Goal: Information Seeking & Learning: Find contact information

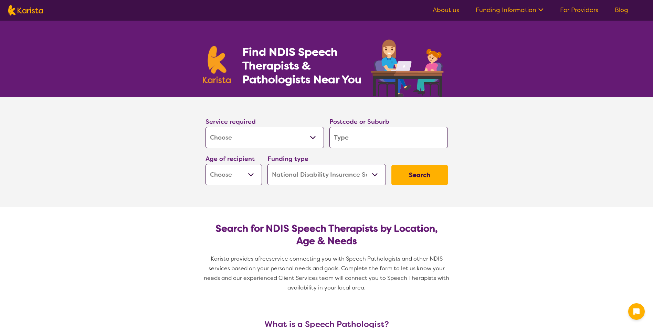
select select "[MEDICAL_DATA]"
select select "NDIS"
select select "[MEDICAL_DATA]"
select select "NDIS"
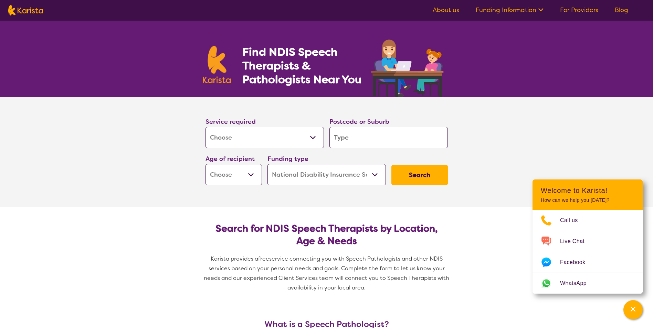
click at [264, 141] on select "Allied Health Assistant Assessment ([MEDICAL_DATA] or [MEDICAL_DATA]) Behaviour…" at bounding box center [264, 137] width 118 height 21
click at [383, 142] on input "search" at bounding box center [388, 137] width 118 height 21
type input "3"
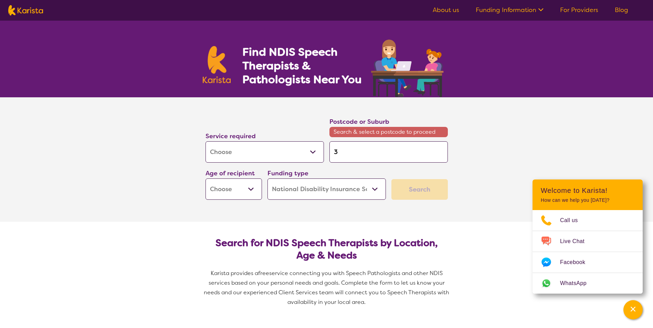
type input "30"
type input "306"
type input "3064"
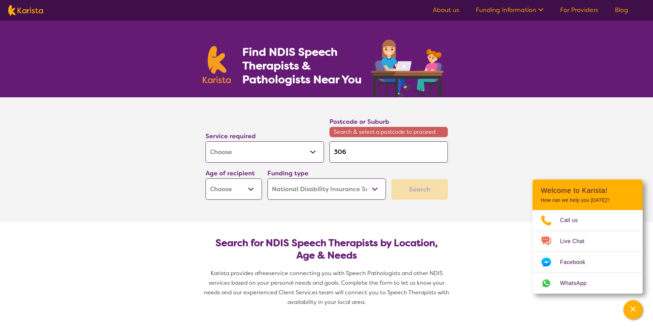
type input "3064"
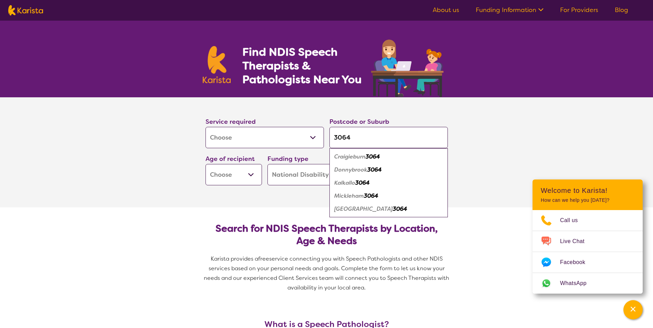
type input "3064"
click at [356, 158] on em "Craigieburn" at bounding box center [349, 156] width 31 height 7
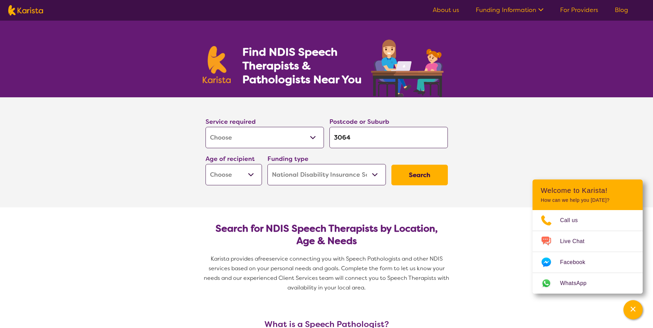
click at [431, 176] on button "Search" at bounding box center [419, 175] width 56 height 21
click at [250, 178] on select "Early Childhood - 0 to 9 Child - 10 to 11 Adolescent - 12 to 17 Adult - 18 to 6…" at bounding box center [233, 174] width 56 height 21
select select "EC"
click at [205, 164] on select "Early Childhood - 0 to 9 Child - 10 to 11 Adolescent - 12 to 17 Adult - 18 to 6…" at bounding box center [233, 174] width 56 height 21
select select "EC"
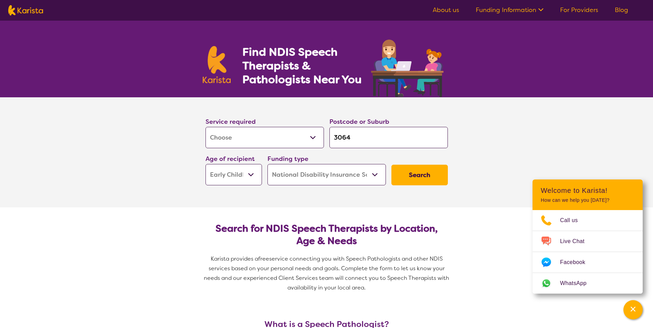
click at [430, 174] on button "Search" at bounding box center [419, 175] width 56 height 21
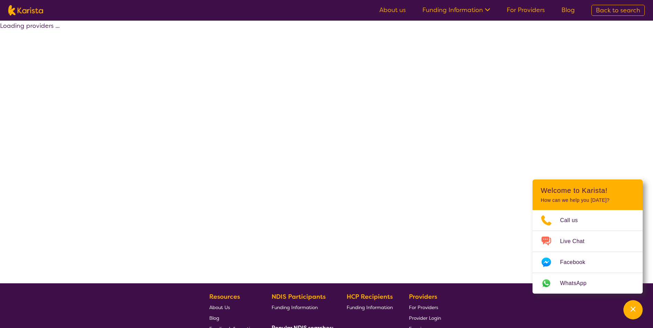
select select "by_score"
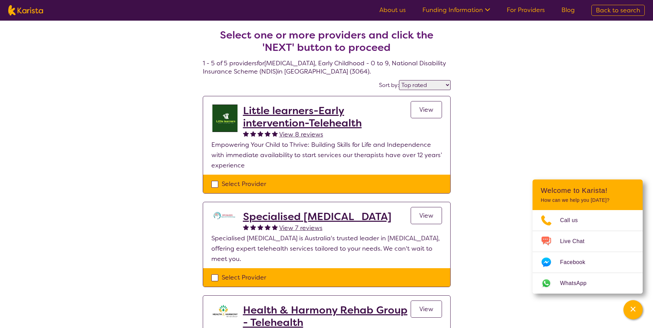
drag, startPoint x: 314, startPoint y: 113, endPoint x: 524, endPoint y: 108, distance: 209.7
click at [524, 108] on div "Select one or more providers and click the 'NEXT' button to proceed 1 - 5 of 5 …" at bounding box center [326, 308] width 653 height 574
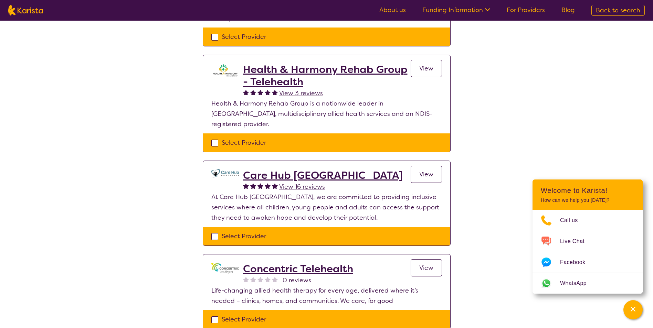
scroll to position [275, 0]
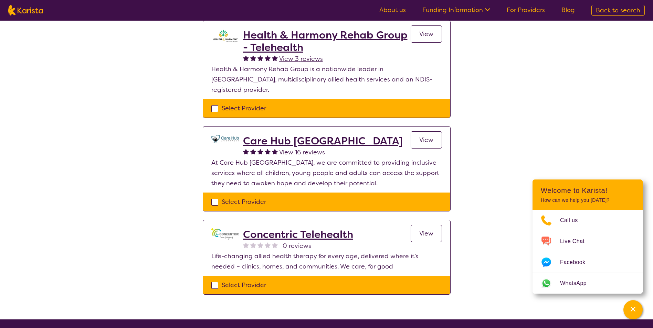
click at [423, 136] on span "View" at bounding box center [426, 140] width 14 height 8
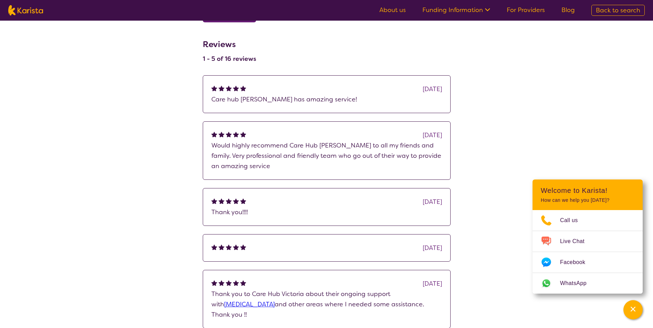
scroll to position [344, 0]
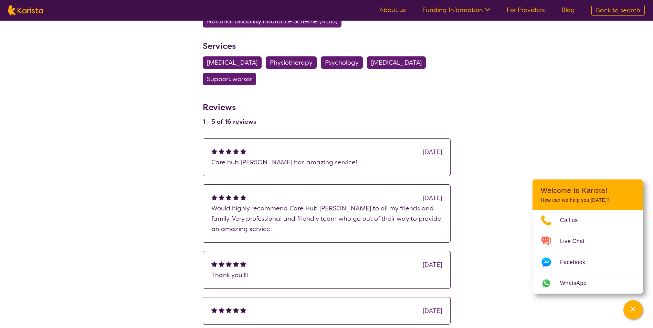
select select "by_score"
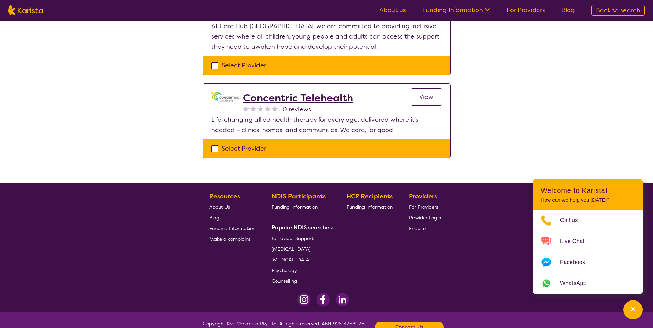
scroll to position [413, 0]
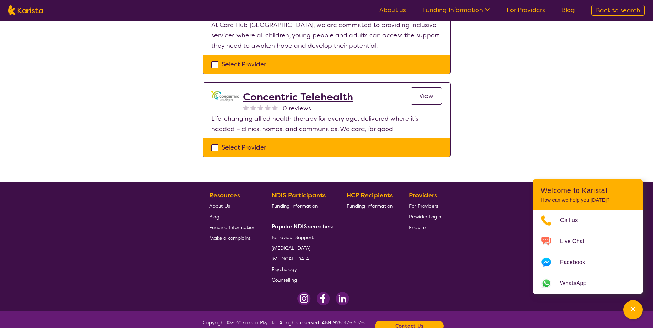
click at [323, 91] on h2 "Concentric Telehealth" at bounding box center [298, 97] width 110 height 12
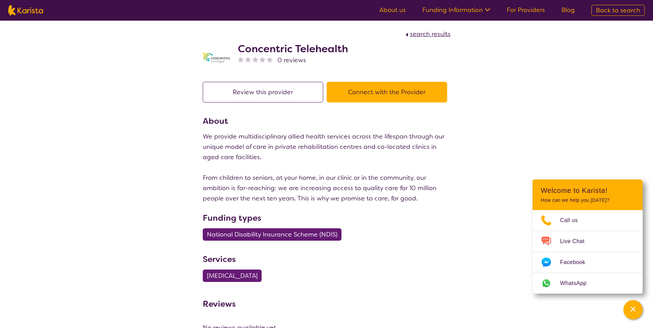
select select "by_score"
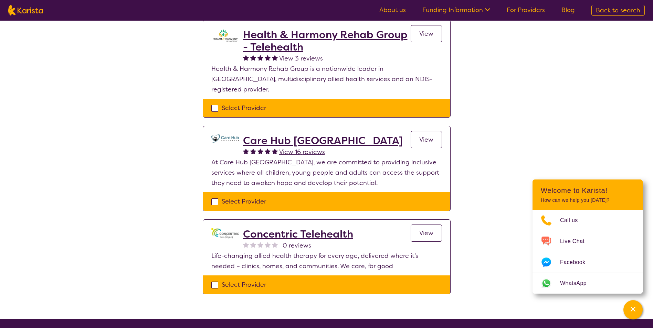
scroll to position [275, 0]
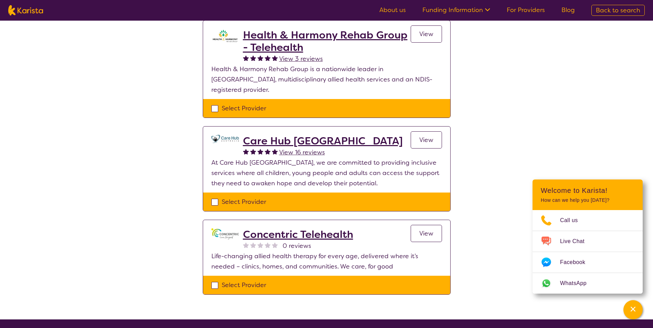
click at [303, 135] on h2 "Care Hub [GEOGRAPHIC_DATA]" at bounding box center [323, 141] width 160 height 12
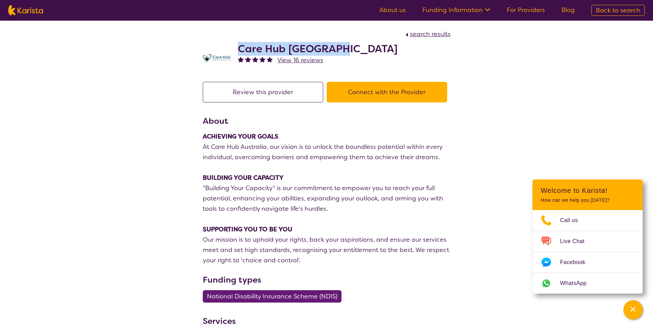
drag, startPoint x: 236, startPoint y: 43, endPoint x: 374, endPoint y: 42, distance: 138.0
click at [374, 42] on div "Care Hub [GEOGRAPHIC_DATA] View 16 reviews" at bounding box center [327, 56] width 248 height 34
drag, startPoint x: 374, startPoint y: 42, endPoint x: 303, endPoint y: 49, distance: 71.9
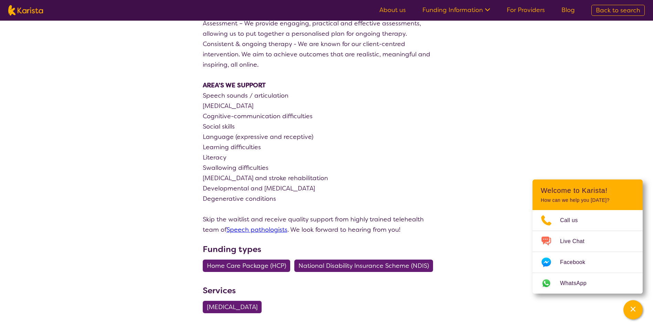
scroll to position [654, 0]
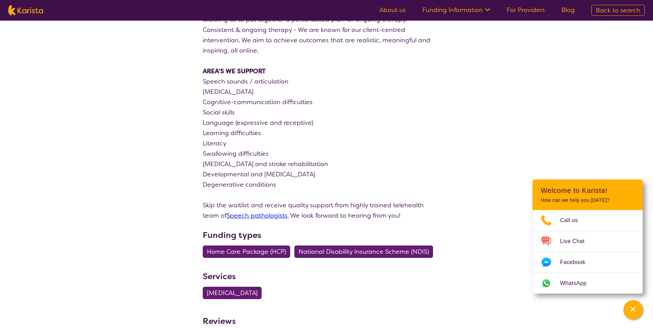
click at [236, 212] on link "Speech pathologists" at bounding box center [256, 216] width 61 height 8
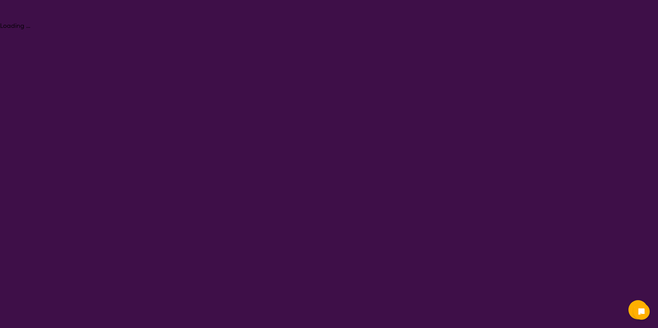
select select "[MEDICAL_DATA]"
select select "EC"
select select "NDIS"
select select "[MEDICAL_DATA]"
select select "EC"
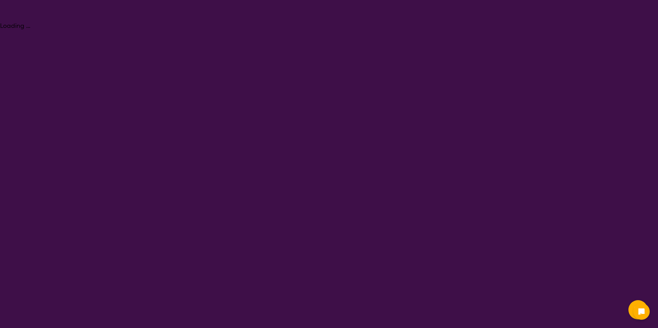
select select "NDIS"
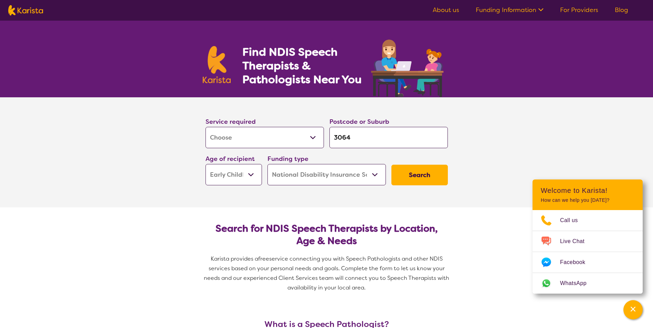
click at [575, 12] on link "For Providers" at bounding box center [579, 10] width 38 height 8
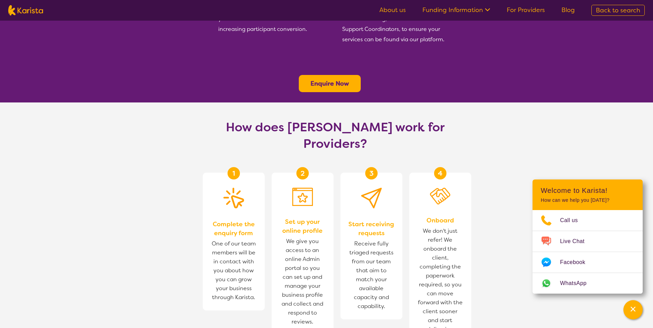
scroll to position [310, 0]
